Goal: Task Accomplishment & Management: Manage account settings

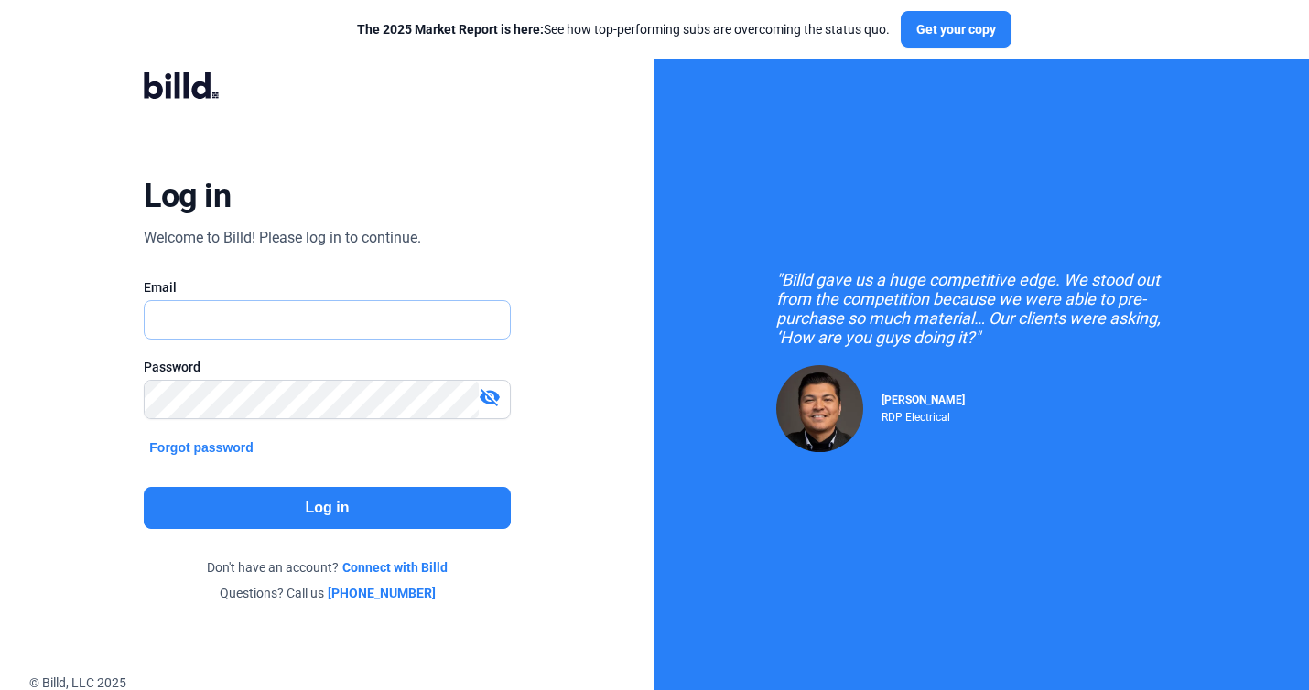
click at [378, 331] on input "text" at bounding box center [327, 320] width 364 height 38
type input "[EMAIL_ADDRESS][DOMAIN_NAME]"
click at [367, 507] on button "Log in" at bounding box center [327, 508] width 366 height 42
